Goal: Find specific page/section: Find specific page/section

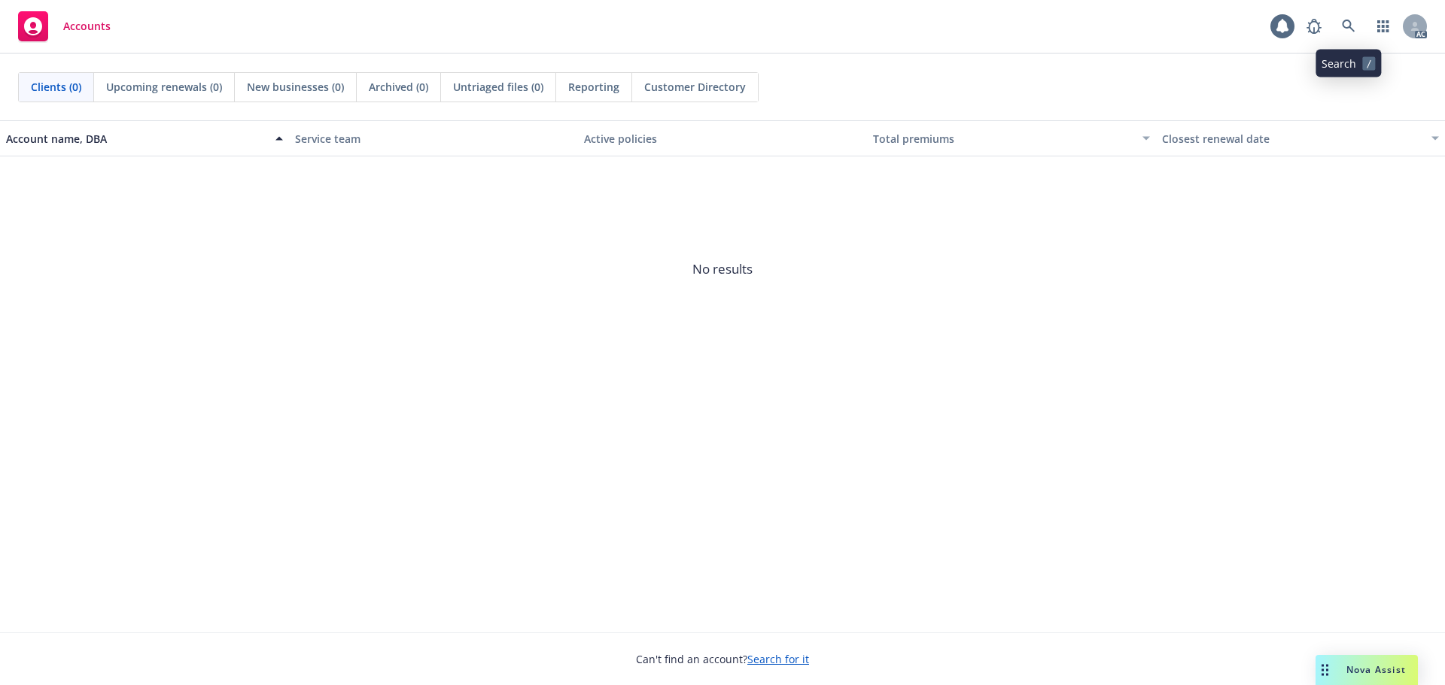
click at [1348, 22] on icon at bounding box center [1349, 27] width 14 height 14
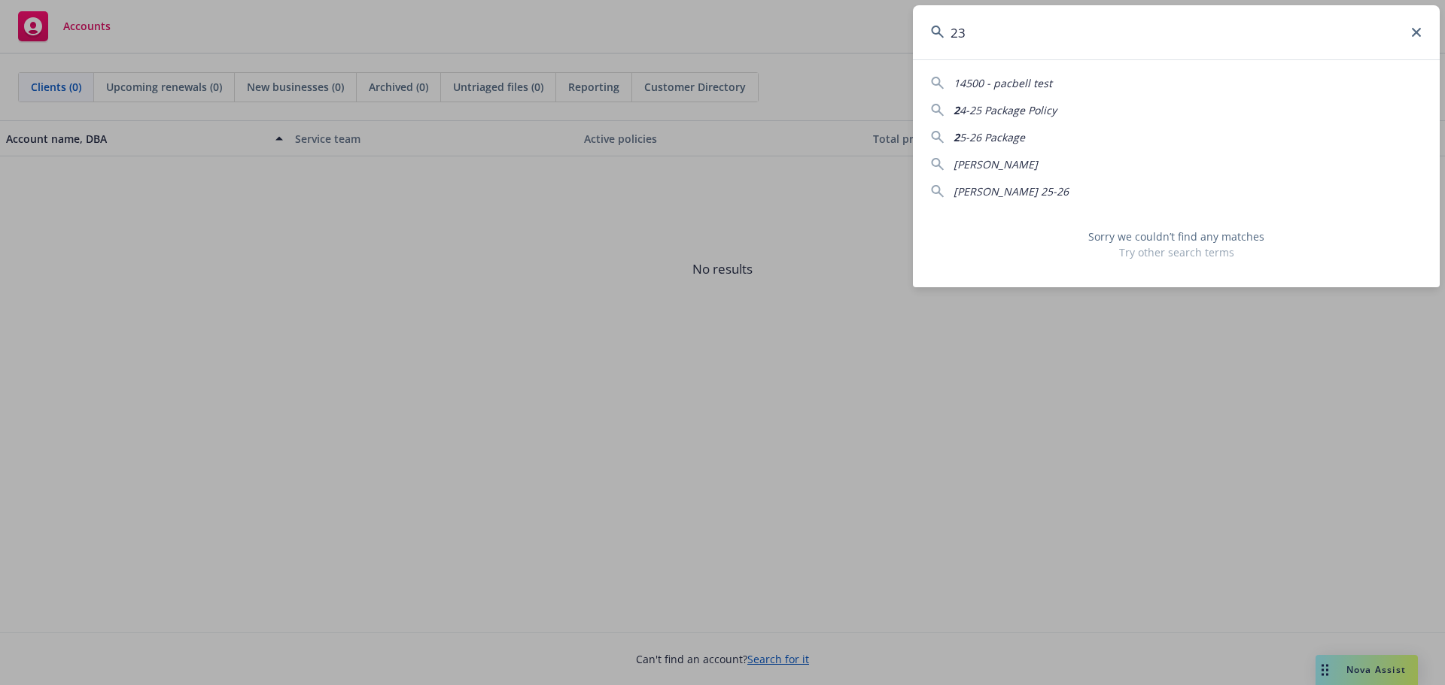
type input "2"
type input "G"
type input "2"
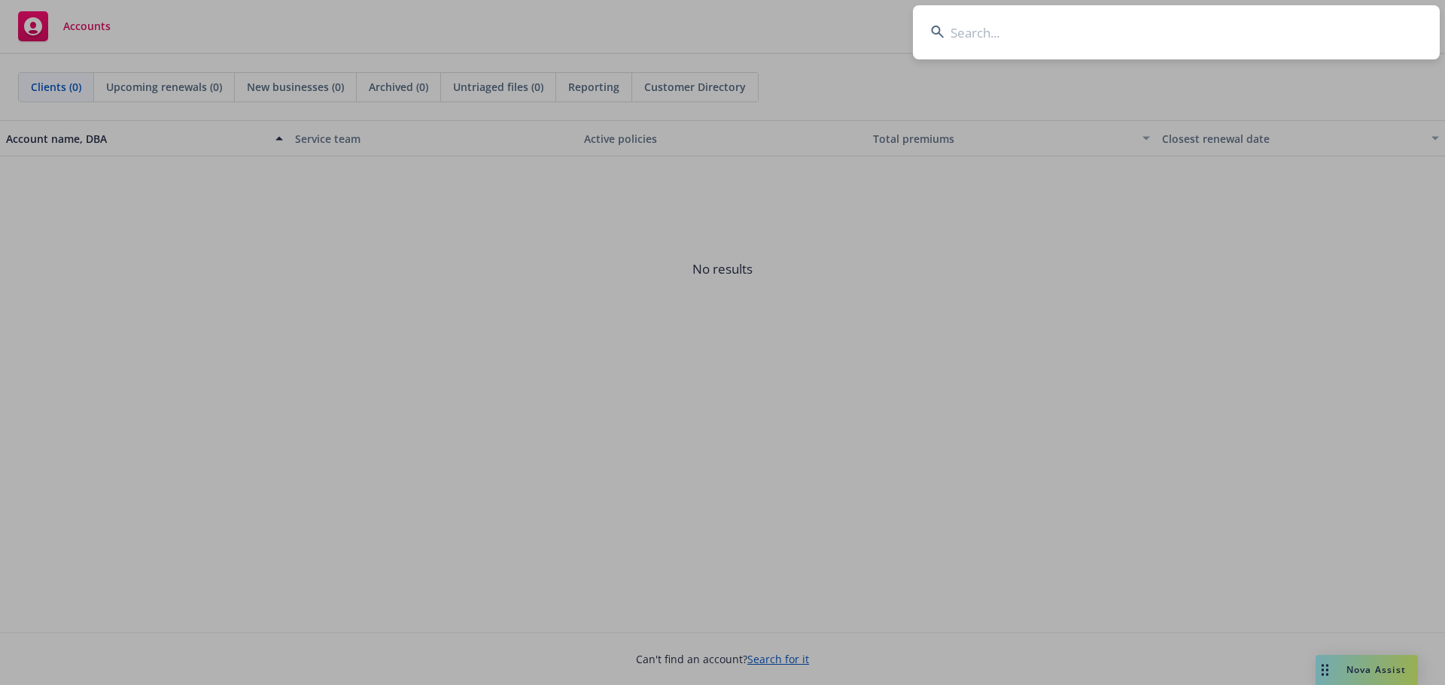
click at [1044, 41] on input at bounding box center [1176, 32] width 527 height 54
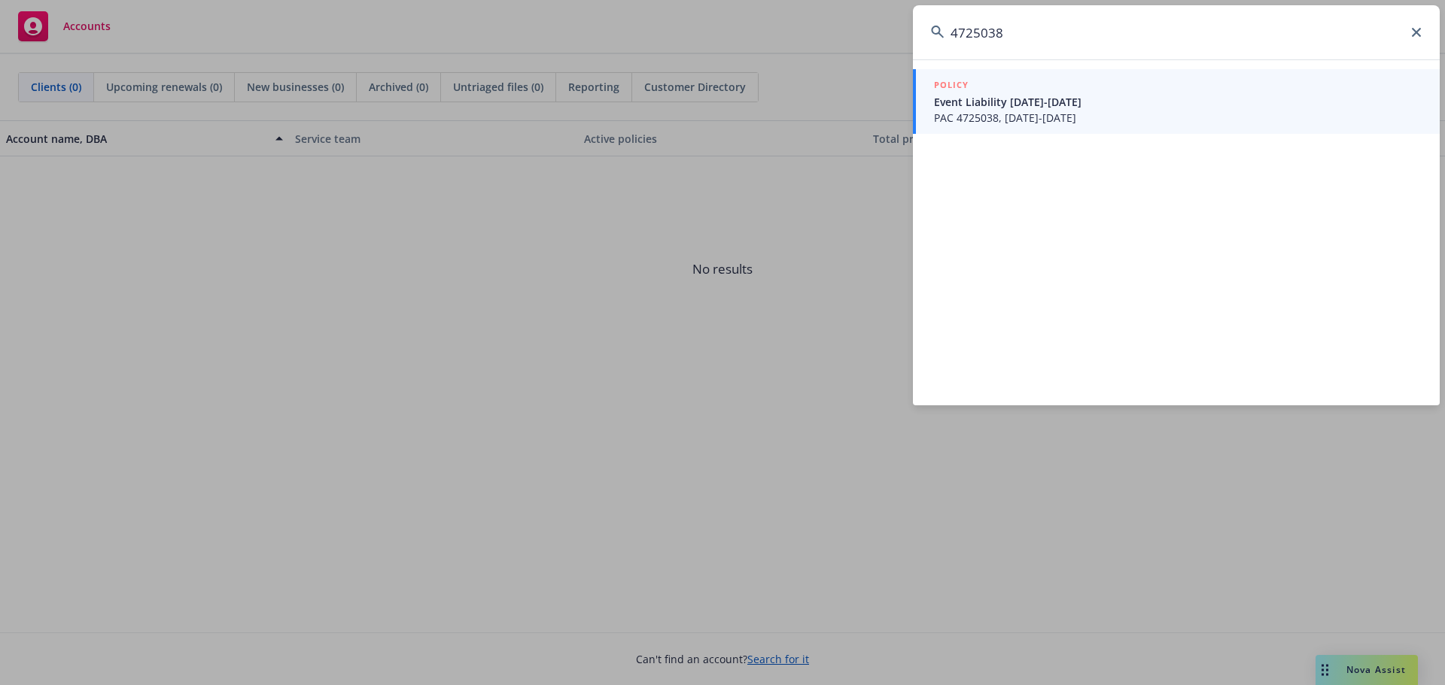
type input "4725038"
click at [1047, 87] on div "POLICY" at bounding box center [1178, 85] width 488 height 17
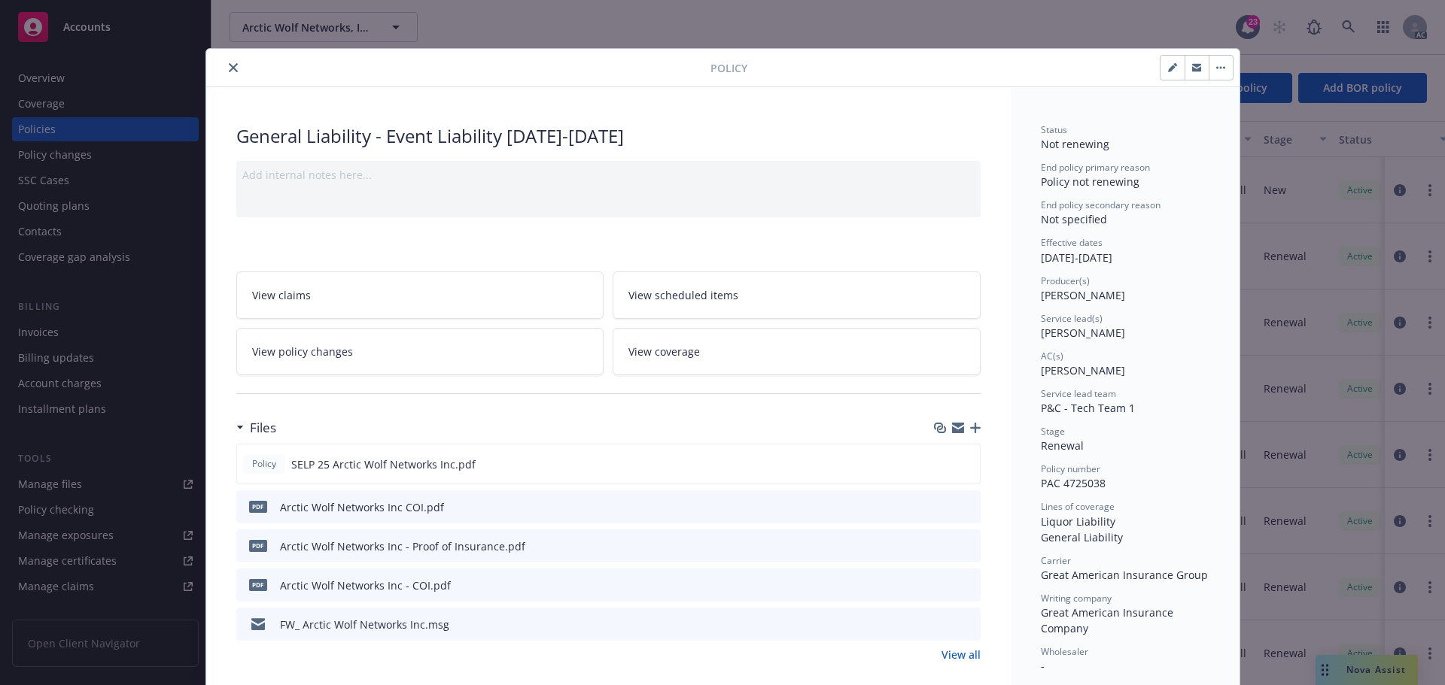
click at [215, 79] on div "Policy" at bounding box center [722, 68] width 1033 height 38
click at [229, 69] on icon "close" at bounding box center [233, 67] width 9 height 9
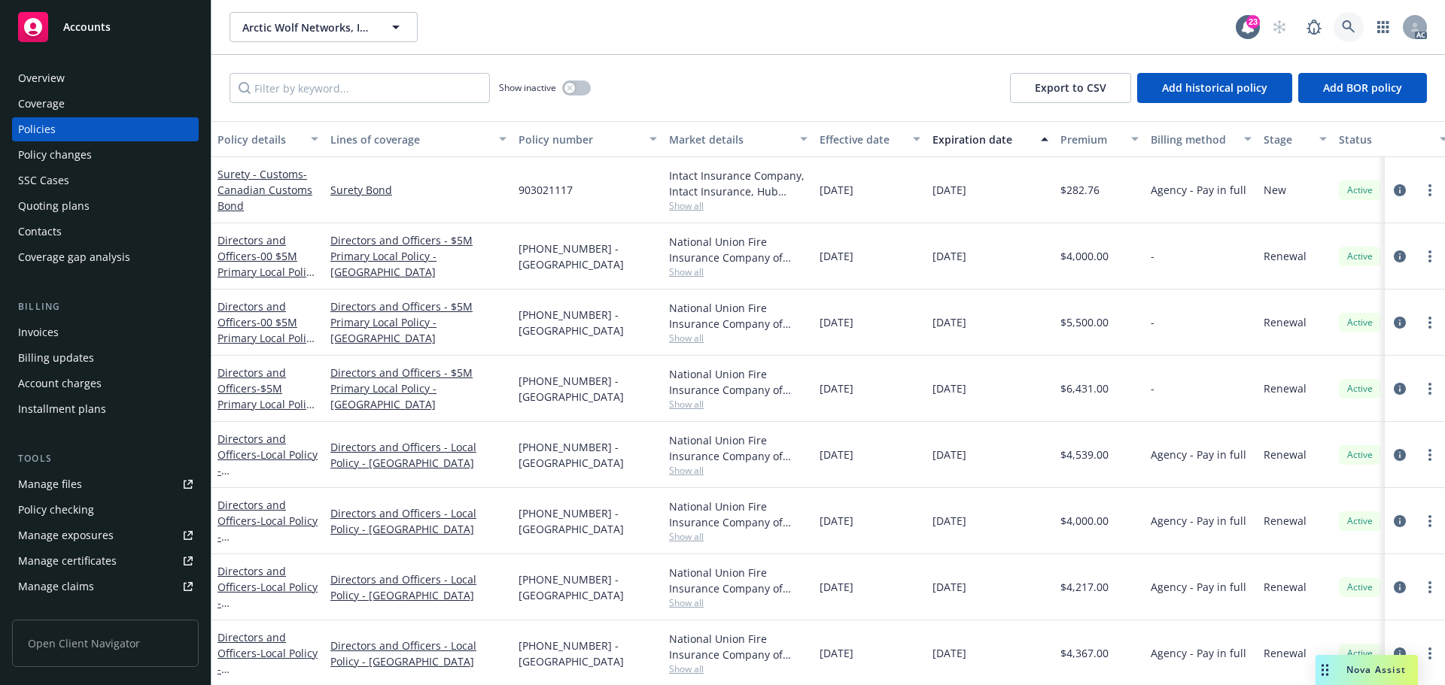
click at [1349, 14] on link at bounding box center [1348, 27] width 30 height 30
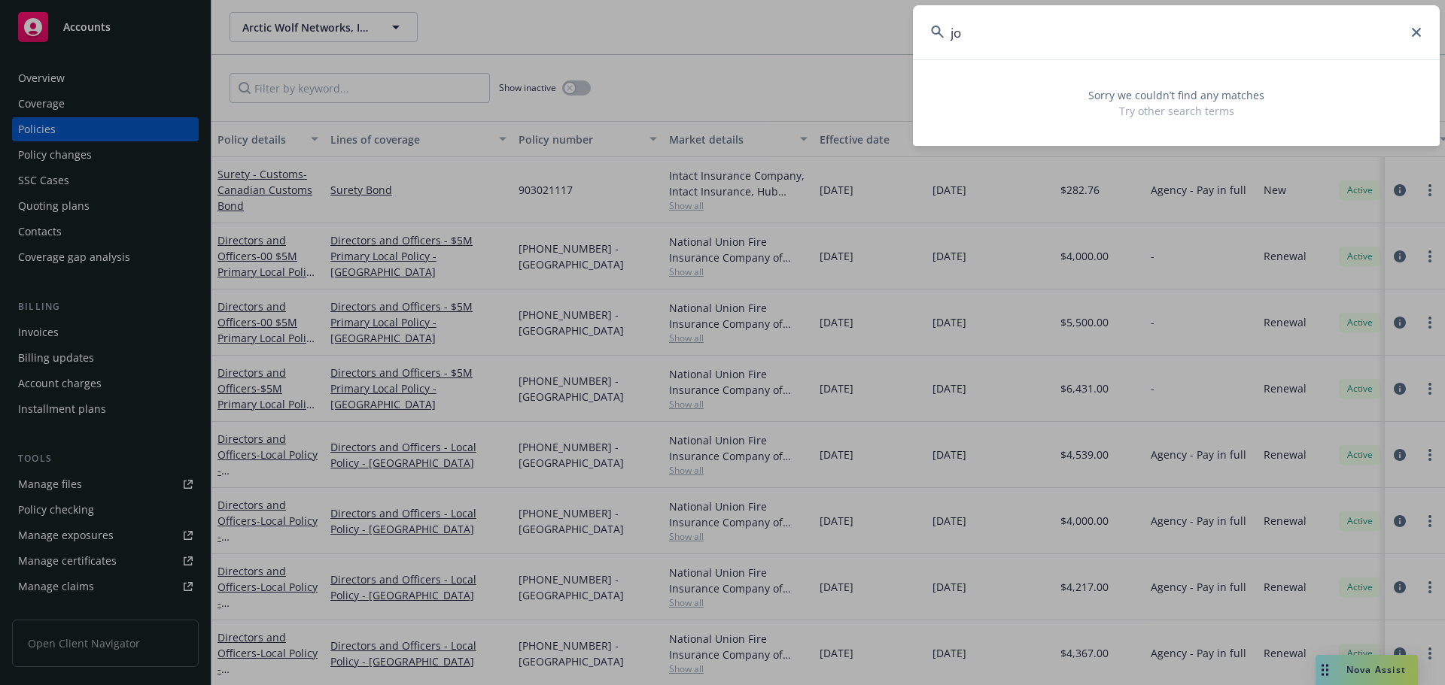
type input "j"
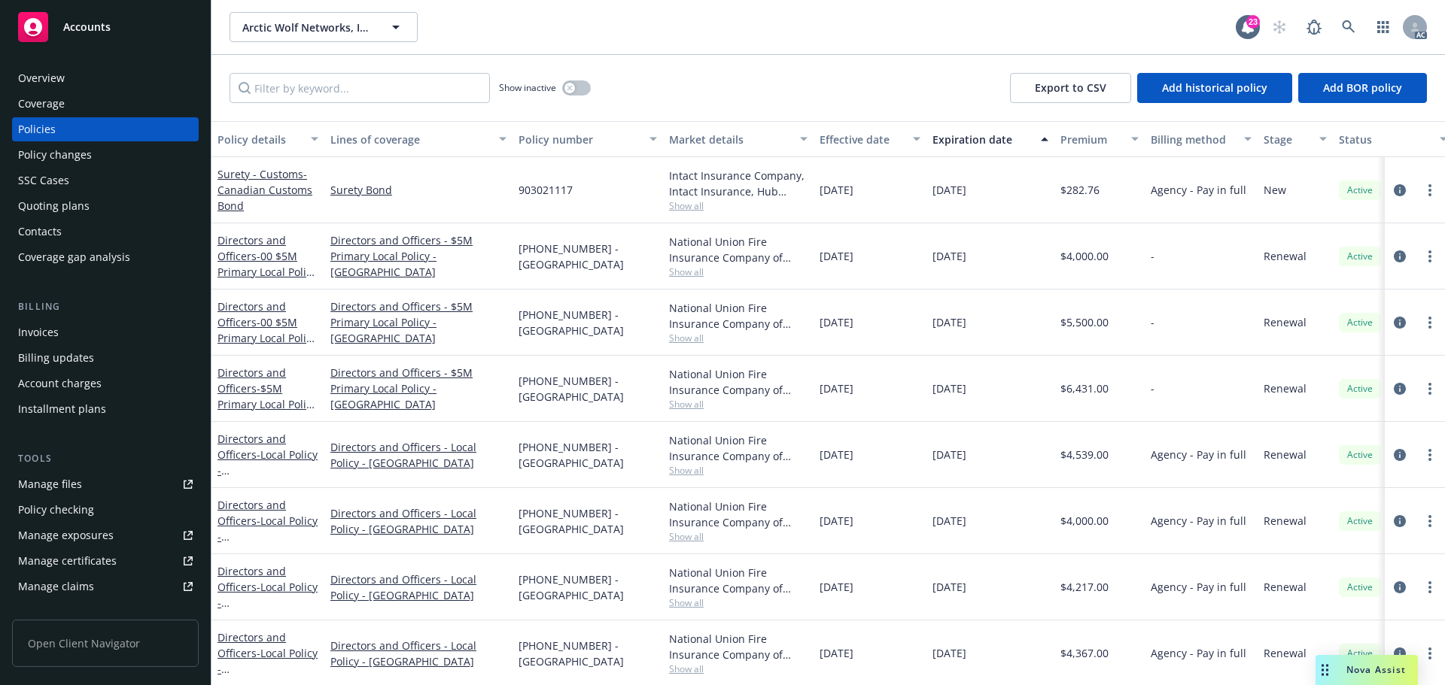
click at [1123, 18] on div "Arctic Wolf Networks, Inc. Arctic Wolf Networks, Inc." at bounding box center [732, 27] width 1006 height 30
